Goal: Use online tool/utility: Utilize a website feature to perform a specific function

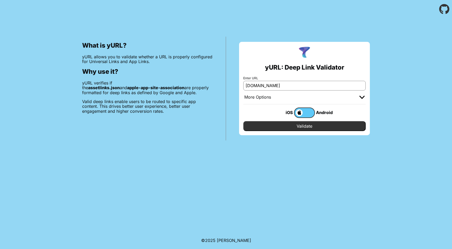
type input "[DOMAIN_NAME]"
click at [305, 126] on input "Validate" at bounding box center [305, 126] width 123 height 10
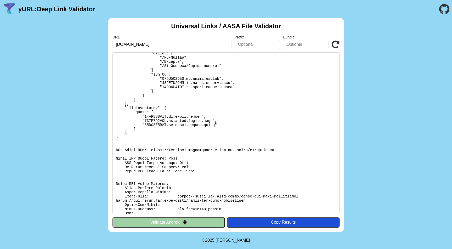
scroll to position [61, 0]
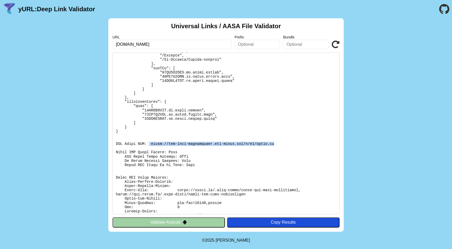
drag, startPoint x: 150, startPoint y: 142, endPoint x: 278, endPoint y: 144, distance: 128.1
click at [278, 145] on pre at bounding box center [226, 133] width 227 height 162
copy pre "https://app-site-association.cdn-apple.com/a/v1/ceneo.pl"
